Goal: Use online tool/utility: Utilize a website feature to perform a specific function

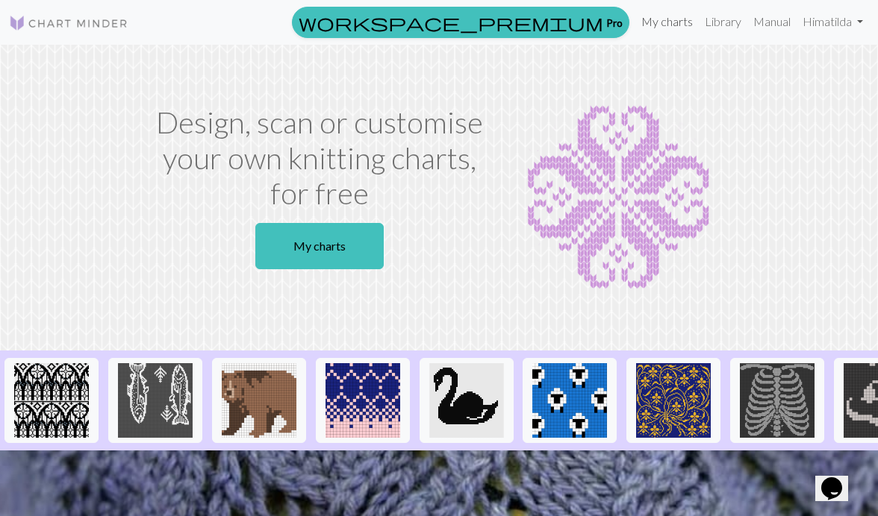
click at [660, 19] on link "My charts" at bounding box center [666, 22] width 63 height 30
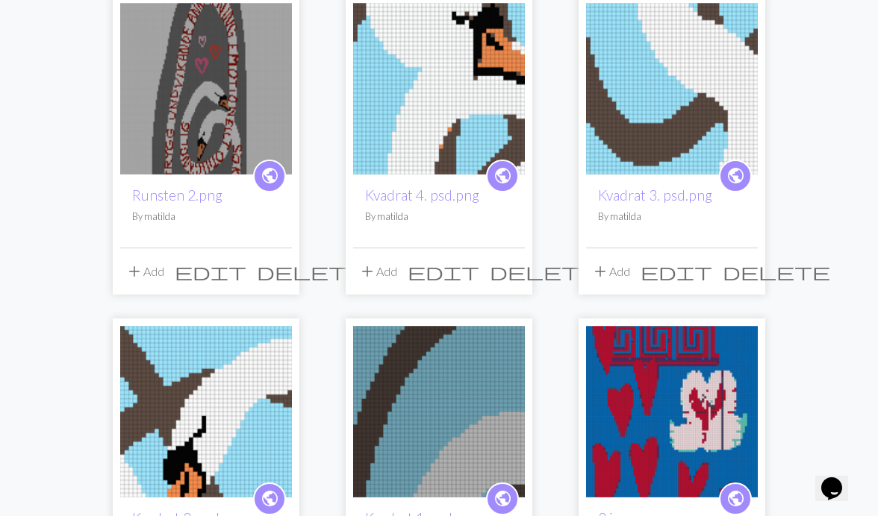
scroll to position [882, 0]
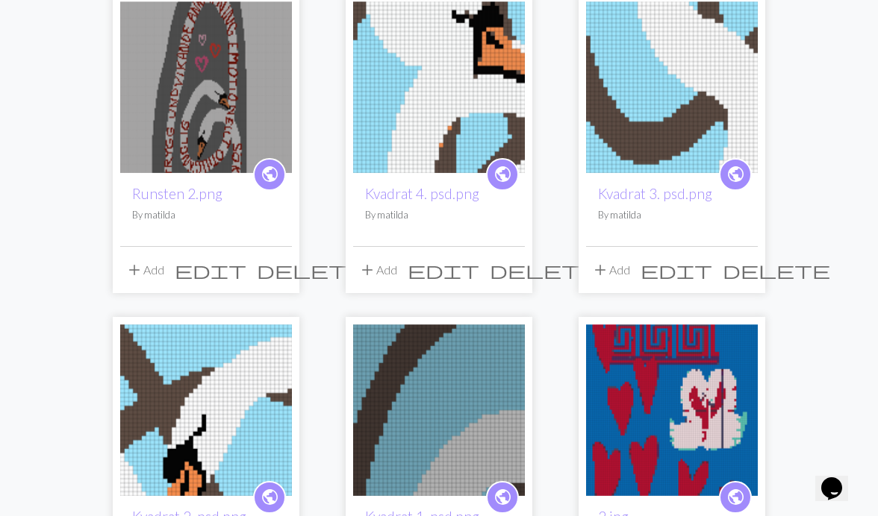
click at [697, 84] on img at bounding box center [672, 87] width 172 height 172
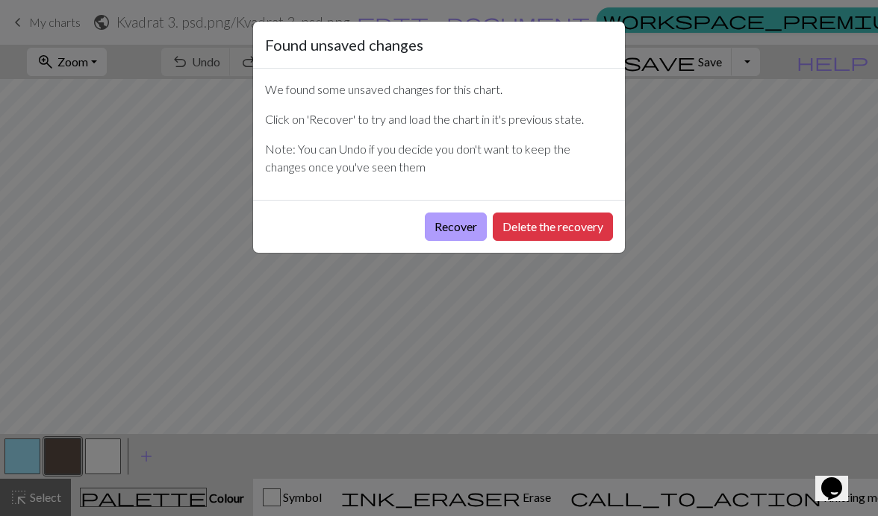
click at [454, 225] on button "Recover" at bounding box center [456, 227] width 62 height 28
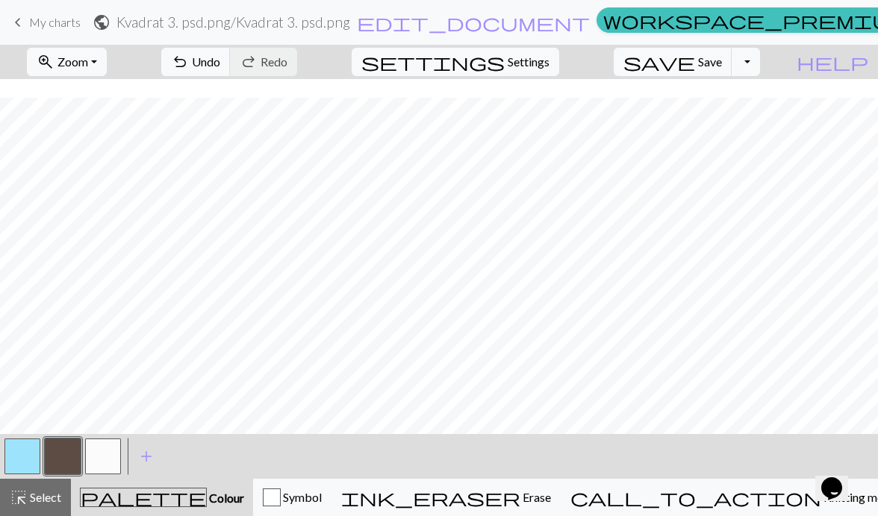
scroll to position [500, 0]
click at [88, 60] on span "Zoom" at bounding box center [72, 61] width 31 height 14
click at [108, 95] on button "Fit all" at bounding box center [87, 95] width 118 height 24
click at [19, 27] on span "keyboard_arrow_left" at bounding box center [18, 22] width 18 height 21
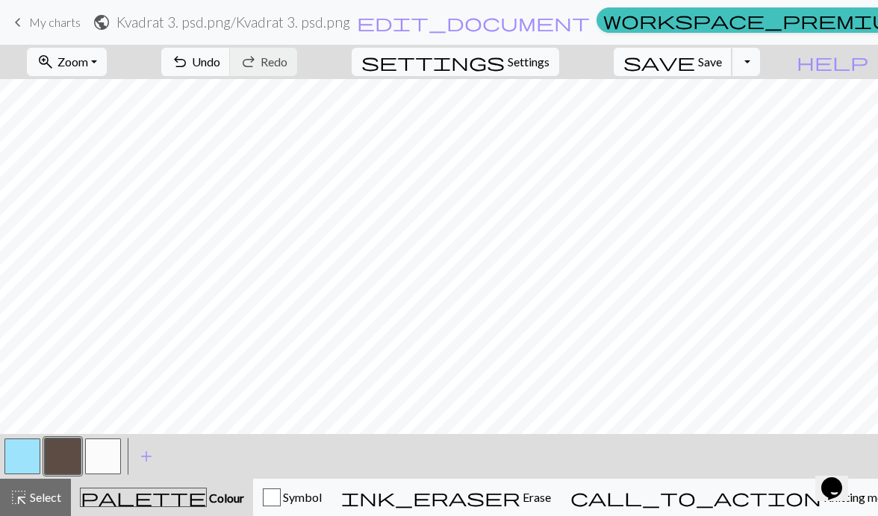
click at [719, 48] on button "save Save Save" at bounding box center [673, 62] width 119 height 28
click at [717, 57] on div "Oh no! The chart couldn't be saved this time. Here are some things you can try …" at bounding box center [439, 142] width 878 height 284
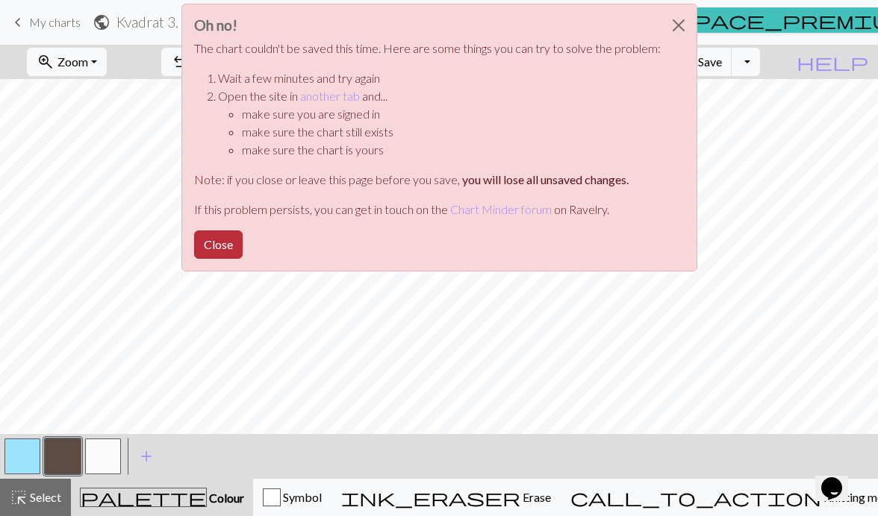
click at [225, 243] on button "Close" at bounding box center [218, 245] width 49 height 28
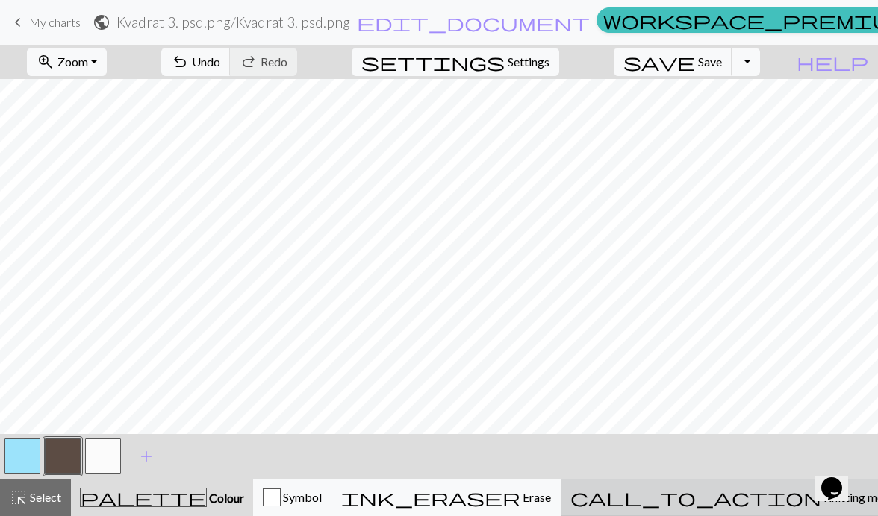
click at [821, 502] on span "Knitting mode" at bounding box center [858, 497] width 75 height 14
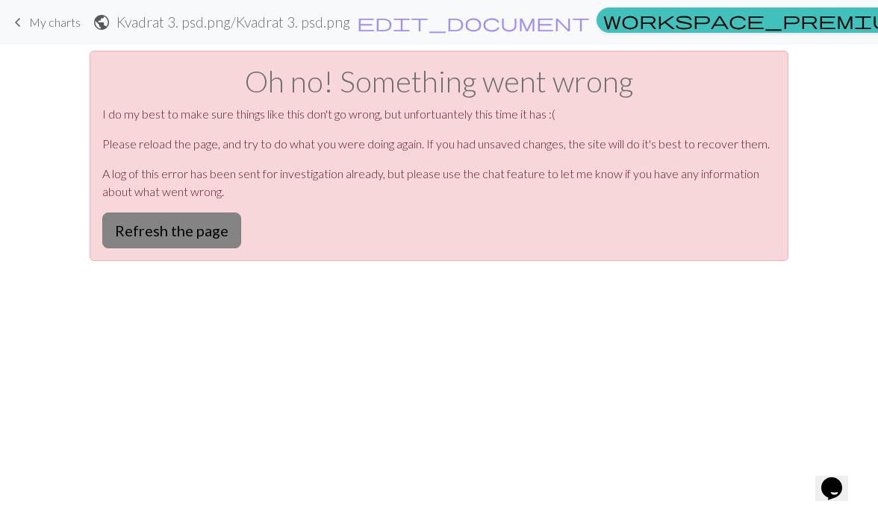
click at [186, 229] on button "Refresh the page" at bounding box center [171, 231] width 139 height 36
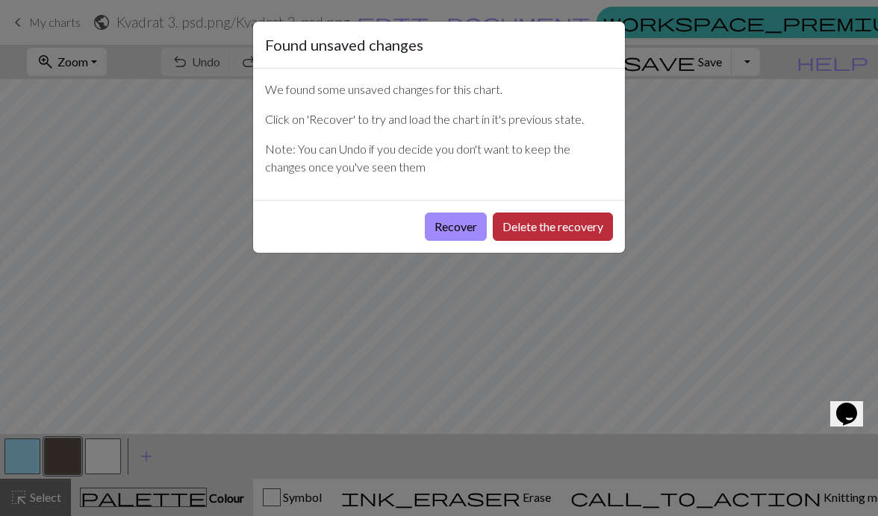
click at [558, 224] on button "Delete the recovery" at bounding box center [553, 227] width 120 height 28
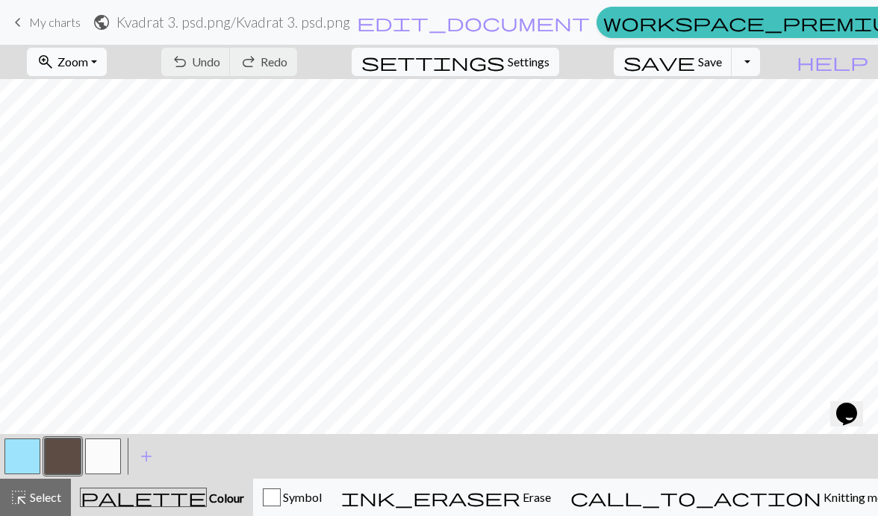
click at [88, 57] on span "Zoom" at bounding box center [72, 61] width 31 height 14
click at [105, 99] on button "Fit all" at bounding box center [87, 95] width 118 height 24
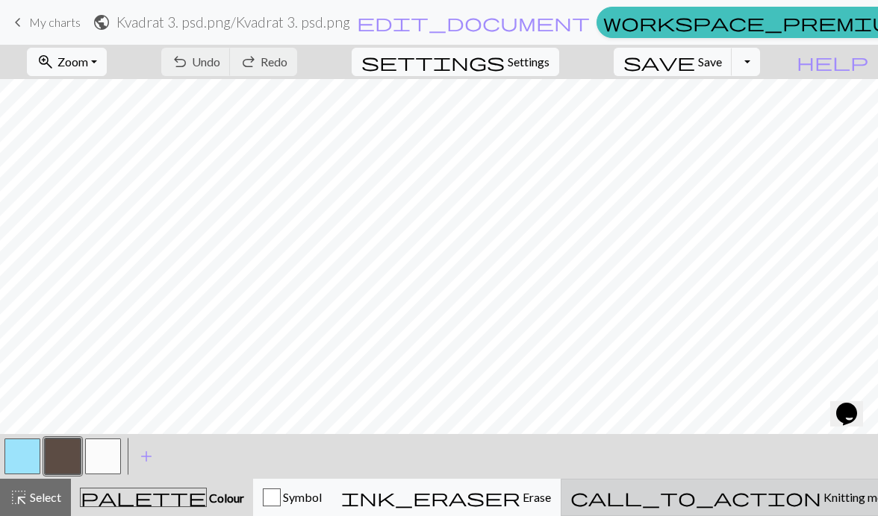
click at [821, 503] on span "Knitting mode" at bounding box center [858, 497] width 75 height 14
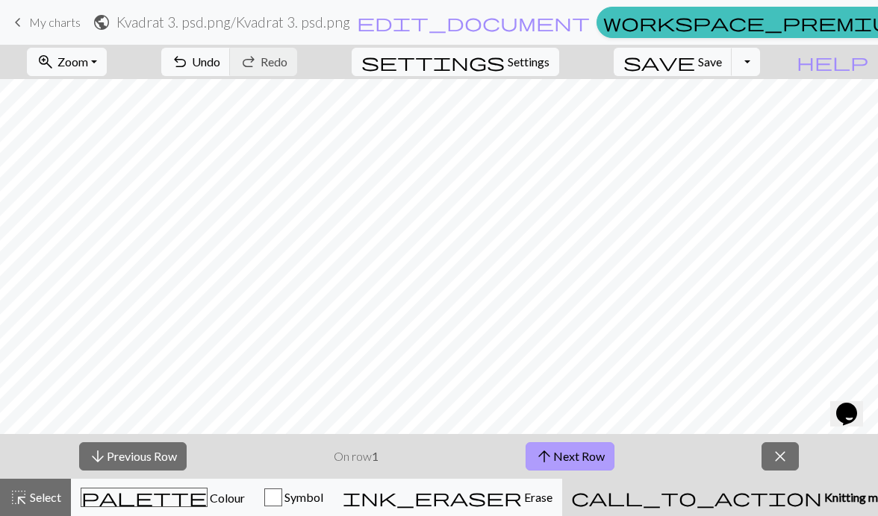
click at [593, 458] on button "arrow_upward Next Row" at bounding box center [569, 457] width 89 height 28
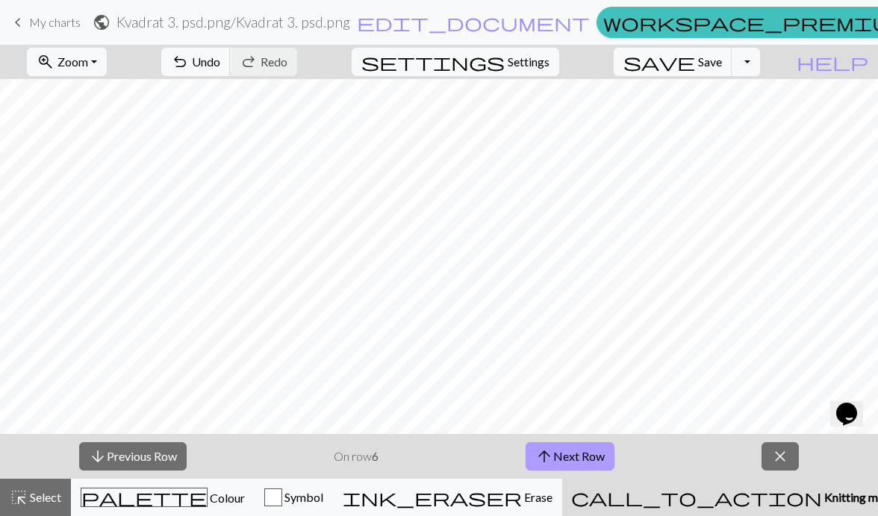
click at [593, 458] on button "arrow_upward Next Row" at bounding box center [569, 457] width 89 height 28
click at [593, 458] on button "arrow_upward Next Row" at bounding box center [572, 457] width 89 height 28
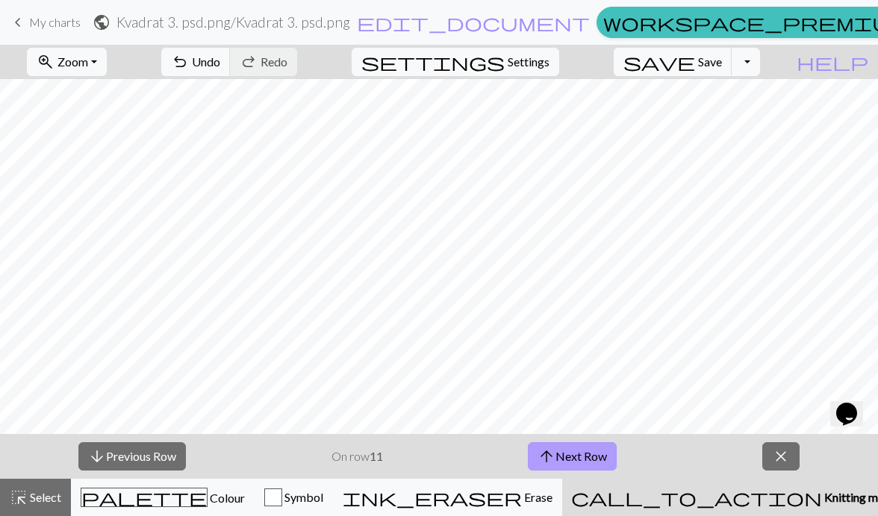
click at [593, 458] on button "arrow_upward Next Row" at bounding box center [572, 457] width 89 height 28
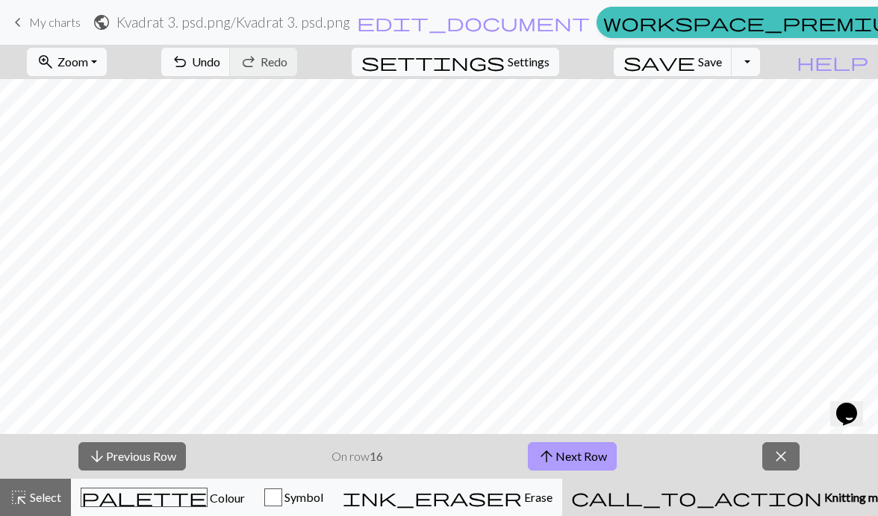
click at [593, 458] on button "arrow_upward Next Row" at bounding box center [572, 457] width 89 height 28
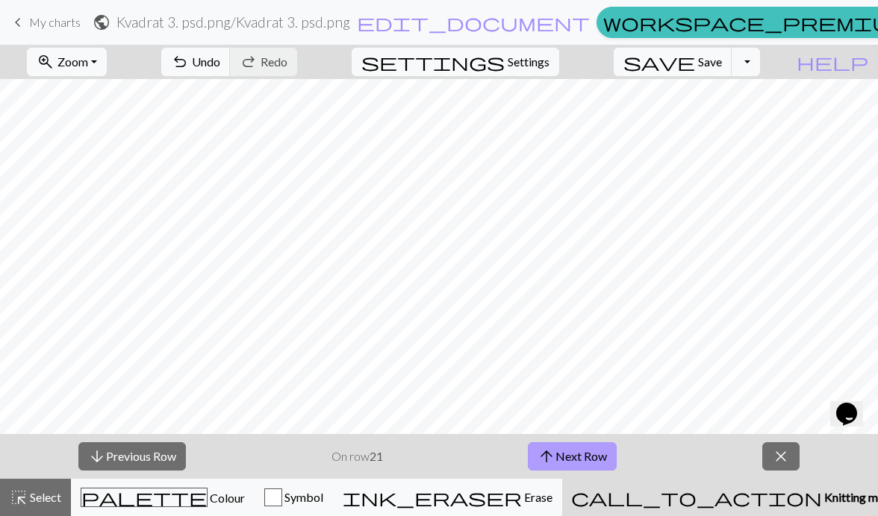
click at [593, 458] on button "arrow_upward Next Row" at bounding box center [572, 457] width 89 height 28
click at [575, 451] on button "arrow_upward Next Row" at bounding box center [572, 457] width 89 height 28
click at [550, 456] on span "arrow_upward" at bounding box center [546, 456] width 18 height 21
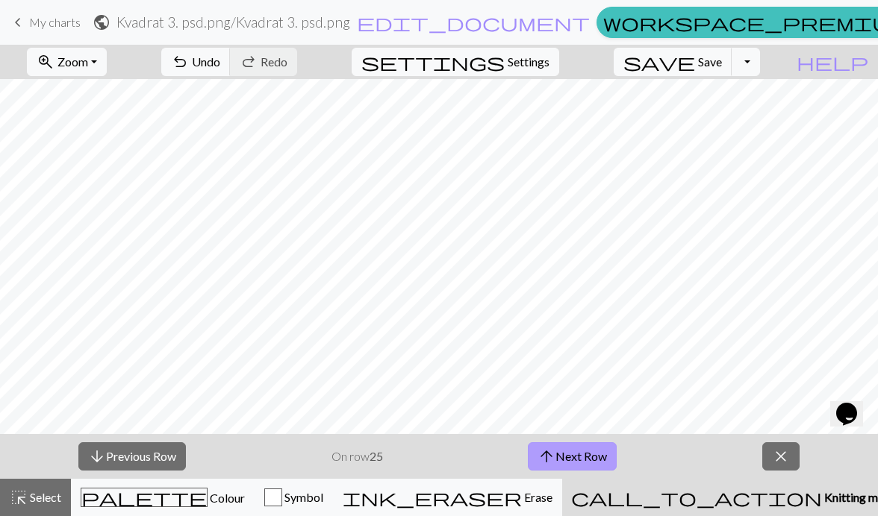
click at [550, 456] on span "arrow_upward" at bounding box center [546, 456] width 18 height 21
